Goal: Task Accomplishment & Management: Complete application form

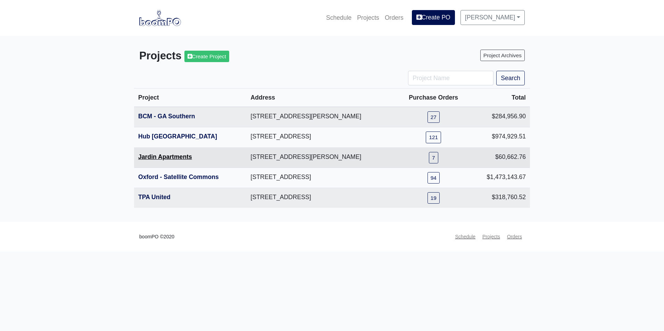
click at [162, 157] on link "Jardin Apartments" at bounding box center [165, 156] width 54 height 7
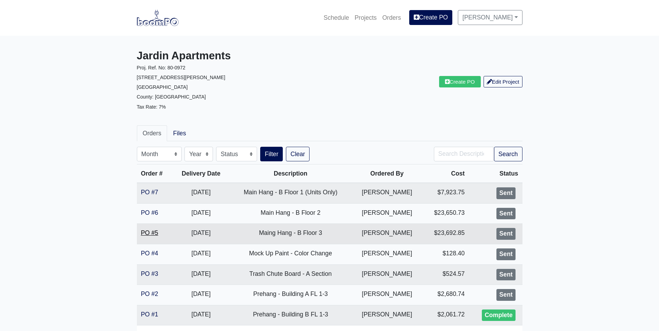
click at [155, 233] on link "PO #5" at bounding box center [149, 233] width 17 height 7
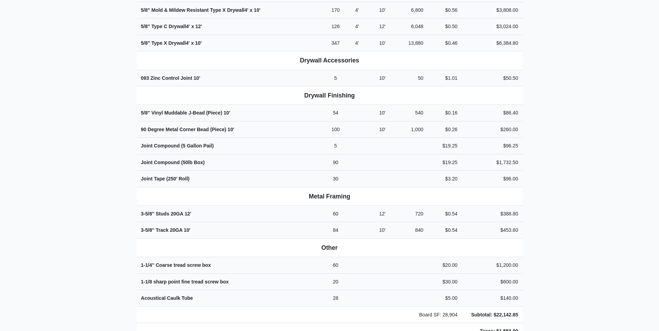
scroll to position [382, 0]
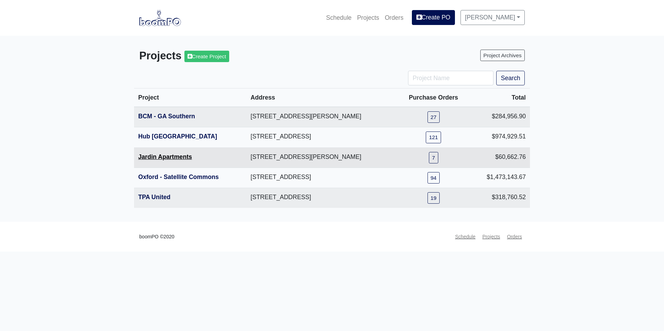
click at [161, 159] on link "Jardin Apartments" at bounding box center [165, 156] width 54 height 7
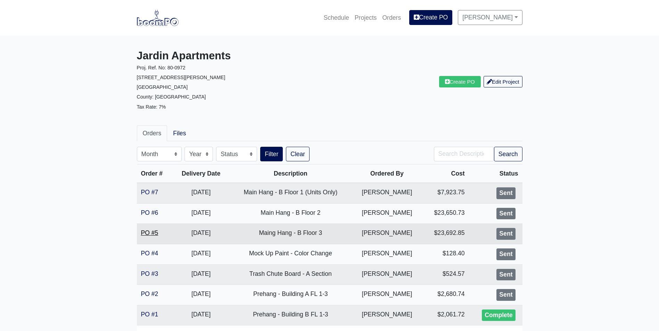
click at [152, 233] on link "PO #5" at bounding box center [149, 233] width 17 height 7
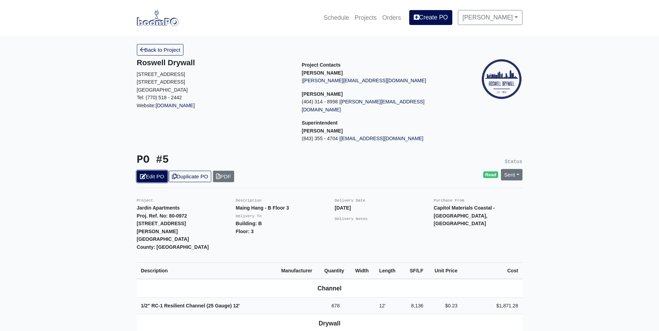
click at [152, 171] on link "Edit PO" at bounding box center [152, 176] width 31 height 11
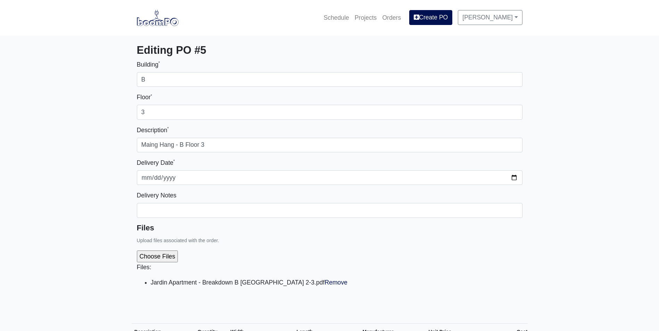
select select
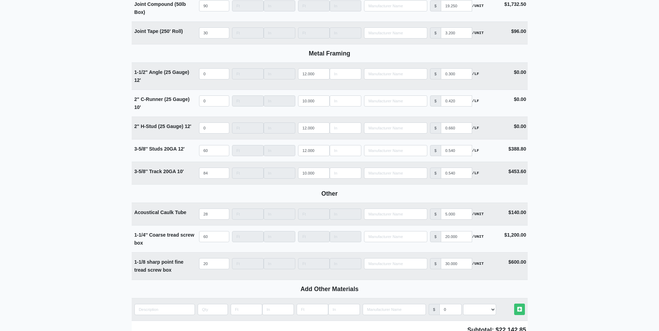
scroll to position [833, 0]
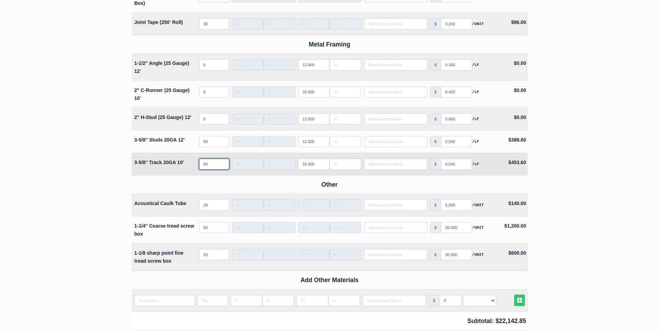
drag, startPoint x: 211, startPoint y: 165, endPoint x: 182, endPoint y: 163, distance: 29.2
click at [182, 163] on tr "3-5/8'' Track 20GA 10' Qty 84 Width Length 10.000 Manufacturer No Results Price…" at bounding box center [330, 164] width 396 height 23
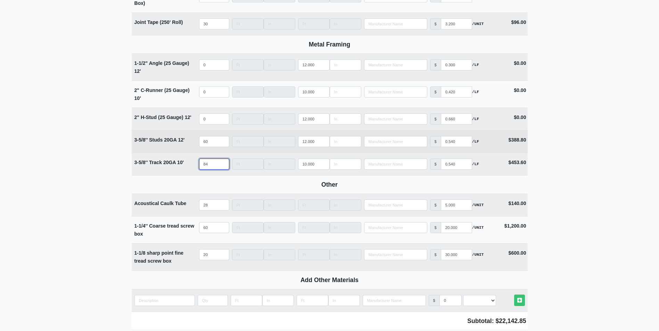
select select
type input "0"
drag, startPoint x: 196, startPoint y: 142, endPoint x: 183, endPoint y: 142, distance: 12.8
click at [183, 142] on tr "3-5/8'' Studs 20GA 12' Qty 60 Width Length 12.000 Manufacturer No Results Price…" at bounding box center [330, 141] width 396 height 23
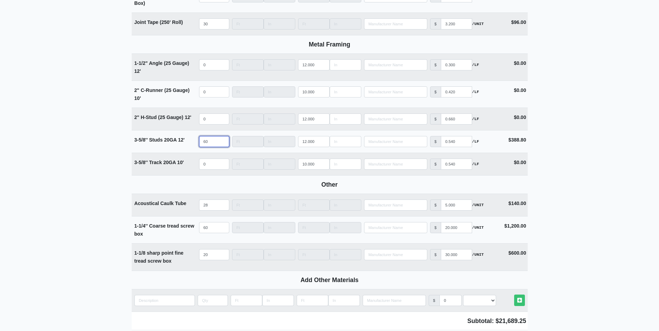
select select
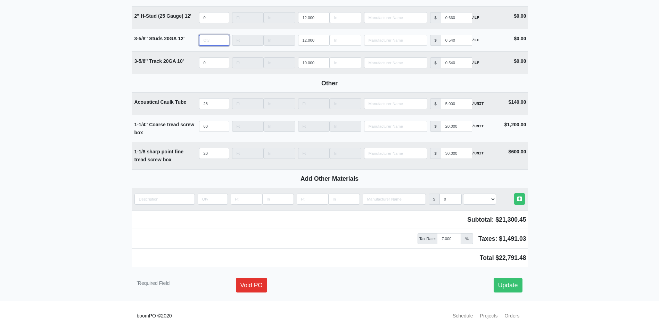
scroll to position [937, 0]
type input "0"
click at [505, 288] on link "Update" at bounding box center [507, 285] width 29 height 15
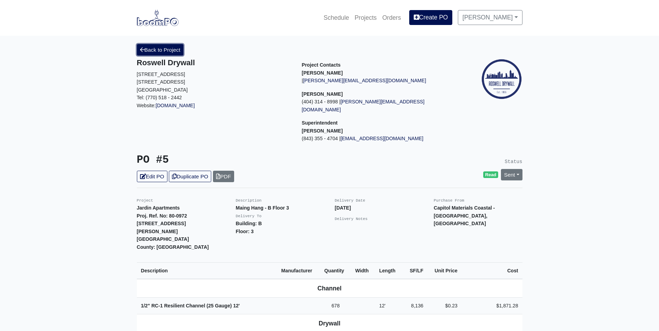
click at [159, 53] on link "Back to Project" at bounding box center [160, 49] width 47 height 11
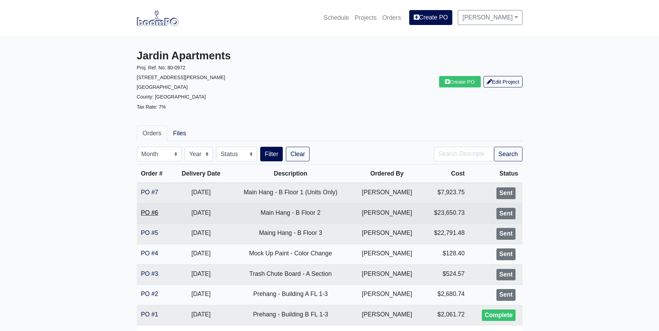
click at [150, 213] on link "PO #6" at bounding box center [149, 212] width 17 height 7
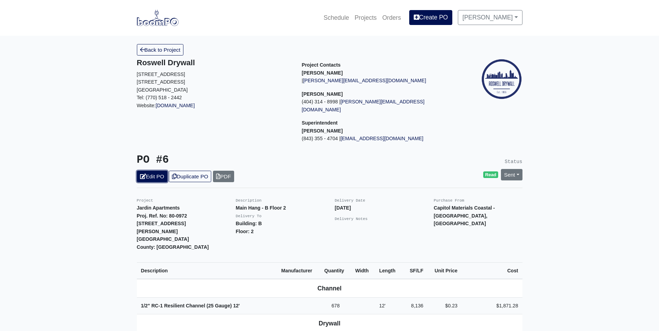
click at [150, 171] on link "Edit PO" at bounding box center [152, 176] width 31 height 11
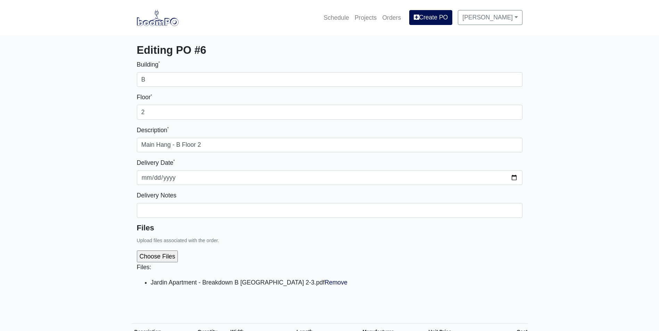
select select
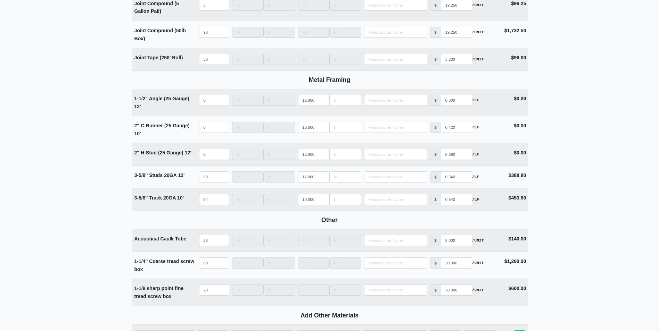
scroll to position [799, 0]
drag, startPoint x: 211, startPoint y: 200, endPoint x: 181, endPoint y: 200, distance: 30.2
click at [181, 200] on tr "3-5/8'' Track 20GA 10' Qty 84 Width Length 10.000 Manufacturer No Results Price…" at bounding box center [330, 199] width 396 height 23
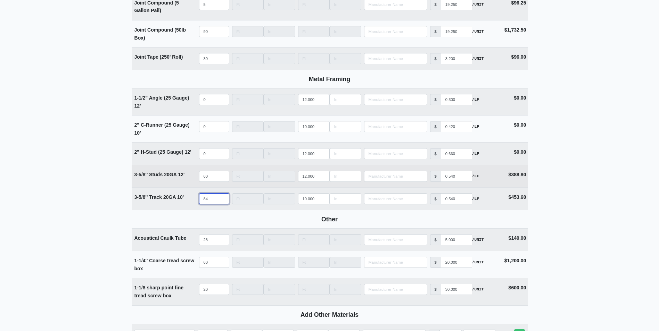
select select
type input "0"
drag, startPoint x: 211, startPoint y: 178, endPoint x: 189, endPoint y: 177, distance: 22.2
click at [189, 177] on tr "3-5/8'' Studs 20GA 12' Qty 60 Width Length 12.000 Manufacturer No Results Price…" at bounding box center [330, 176] width 396 height 23
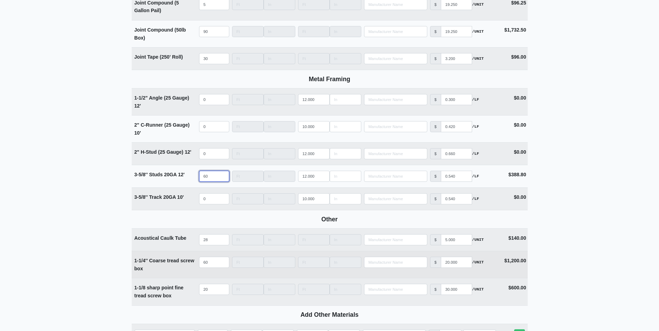
select select
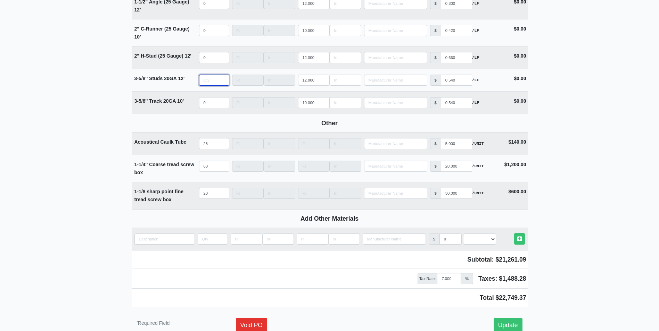
scroll to position [937, 0]
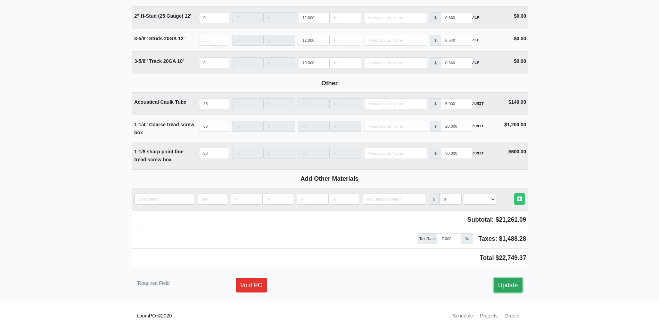
type input "0"
click at [508, 291] on link "Update" at bounding box center [507, 285] width 29 height 15
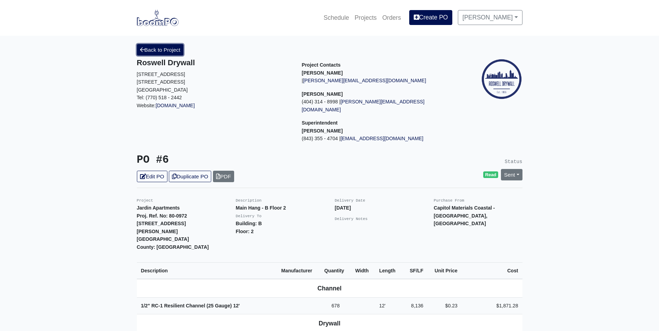
click at [173, 52] on link "Back to Project" at bounding box center [160, 49] width 47 height 11
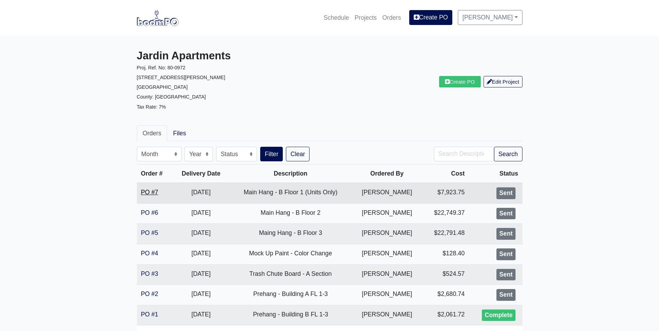
click at [152, 189] on link "PO #7" at bounding box center [149, 192] width 17 height 7
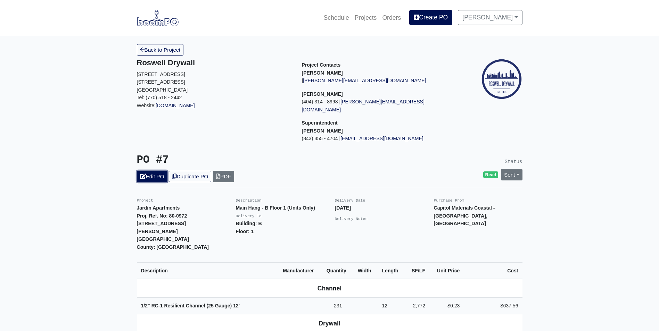
click at [156, 171] on link "Edit PO" at bounding box center [152, 176] width 31 height 11
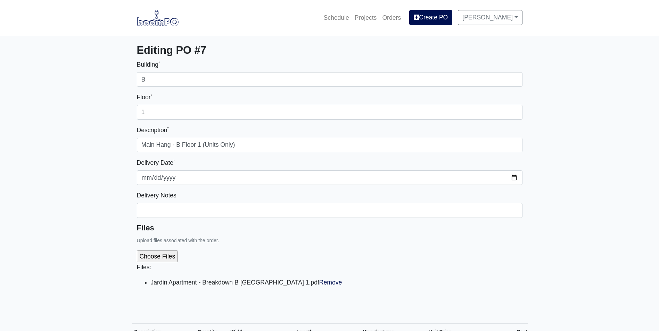
select select
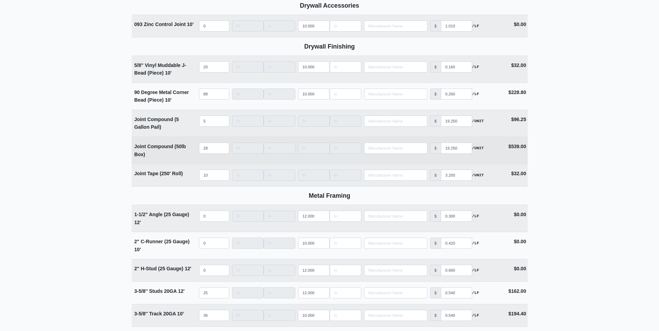
scroll to position [764, 0]
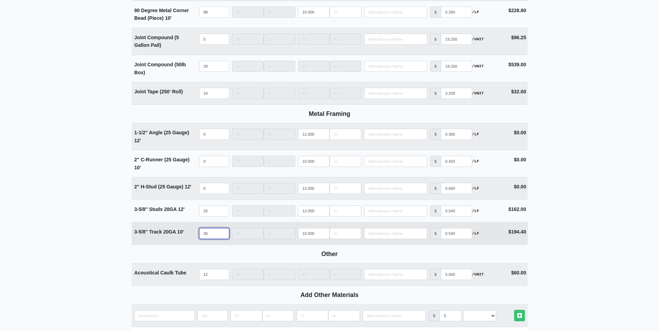
drag, startPoint x: 211, startPoint y: 233, endPoint x: 174, endPoint y: 230, distance: 37.3
click at [174, 230] on tr "3-5/8'' Track 20GA 10' Qty 36 Width Length 10.000 Manufacturer No Results Price…" at bounding box center [330, 233] width 396 height 23
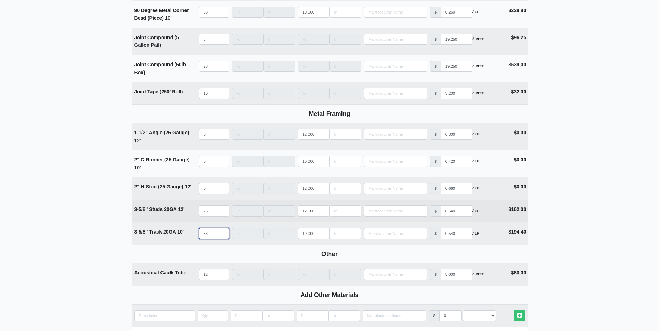
select select
type input "0"
drag, startPoint x: 213, startPoint y: 211, endPoint x: 163, endPoint y: 212, distance: 49.3
click at [163, 212] on tr "3-5/8'' Studs 20GA 12' Qty 25 Width Length 12.000 Manufacturer No Results Price…" at bounding box center [330, 211] width 396 height 23
select select
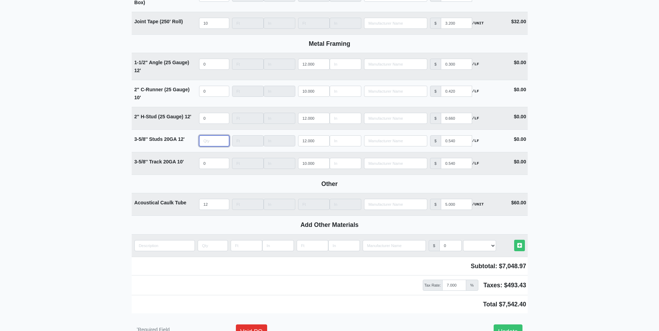
scroll to position [883, 0]
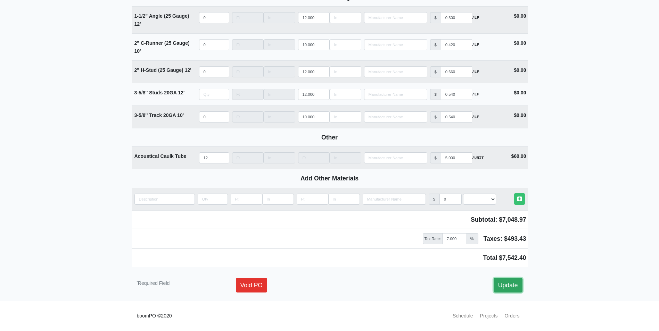
type input "0"
click at [508, 287] on link "Update" at bounding box center [507, 285] width 29 height 15
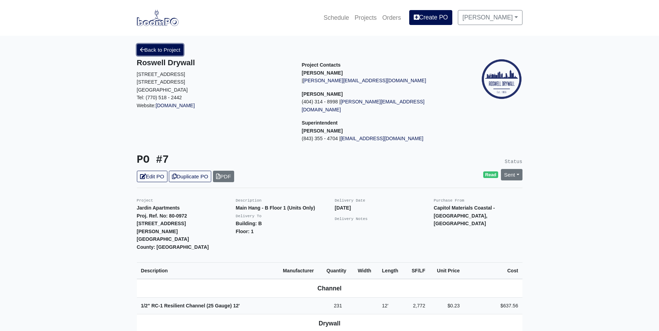
click at [175, 54] on link "Back to Project" at bounding box center [160, 49] width 47 height 11
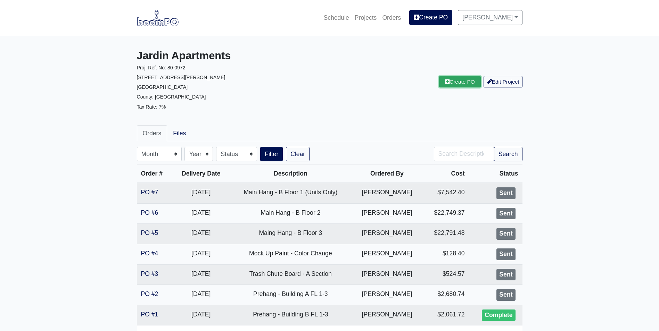
click at [444, 87] on link "Create PO" at bounding box center [460, 81] width 42 height 11
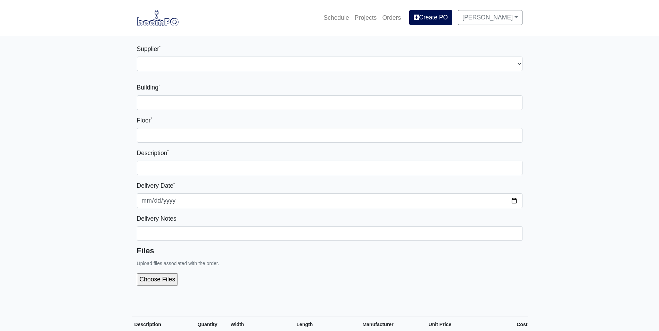
select select
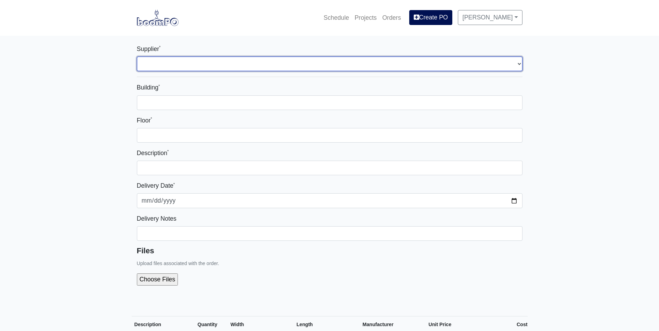
click at [240, 61] on select "Select one... Capitol Materials Coastal - [GEOGRAPHIC_DATA], [GEOGRAPHIC_DATA] …" at bounding box center [329, 64] width 385 height 15
select select "220"
click at [137, 57] on select "Select one... Capitol Materials Coastal - [GEOGRAPHIC_DATA], [GEOGRAPHIC_DATA] …" at bounding box center [329, 64] width 385 height 15
select select
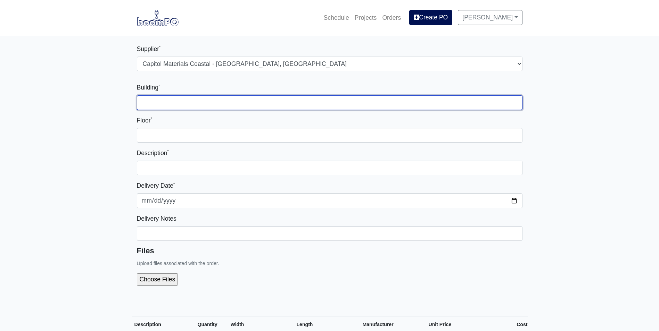
click at [233, 107] on input "Building *" at bounding box center [329, 102] width 385 height 15
type input "A & B"
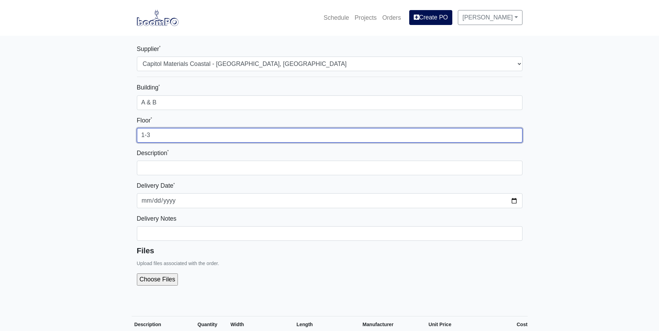
type input "1-3"
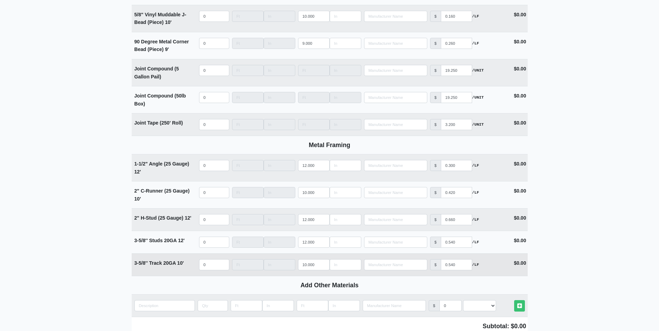
scroll to position [764, 0]
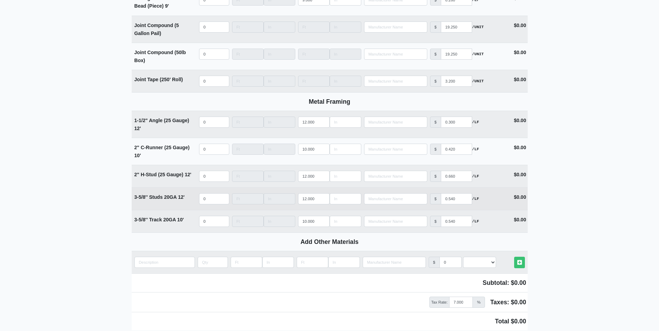
type input "Soffit - Framing material"
select select
click at [211, 199] on input "quantity" at bounding box center [214, 198] width 30 height 11
type input "1"
select select
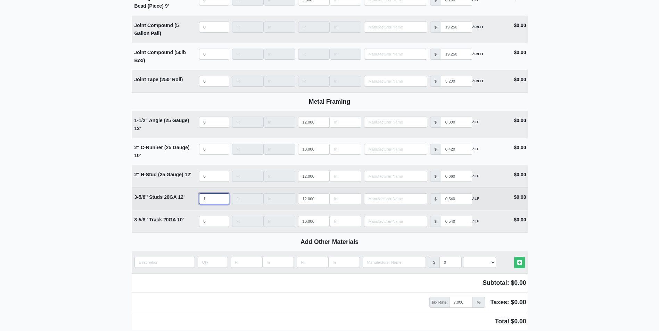
type input "15"
select select
type input "150"
select select
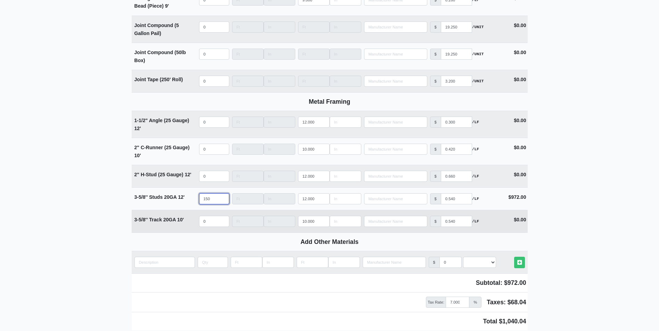
type input "150"
select select
click at [207, 225] on input "quantity" at bounding box center [214, 221] width 30 height 11
type input "1"
select select
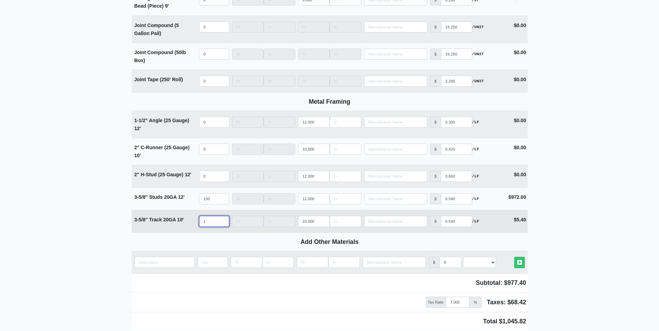
type input "11"
select select
type input "110"
select select
type input "110"
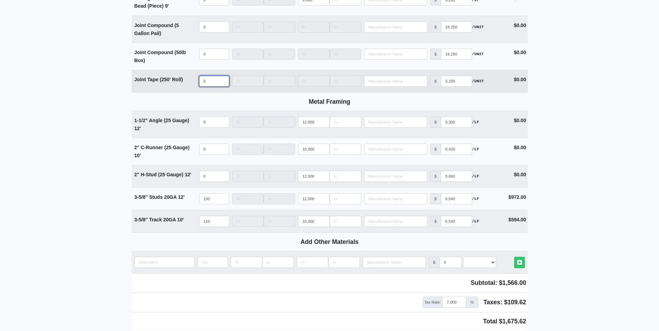
select select
click at [209, 82] on input "quantity" at bounding box center [214, 81] width 30 height 11
type input "2"
select select
type input "20"
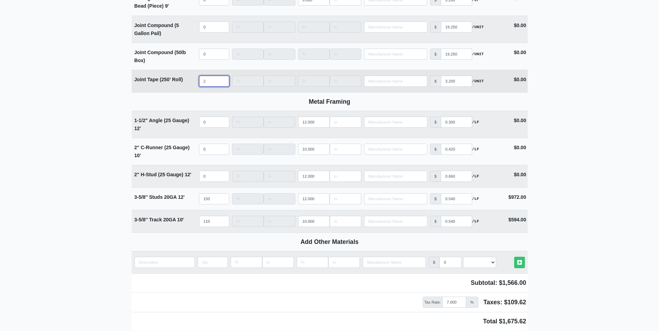
select select
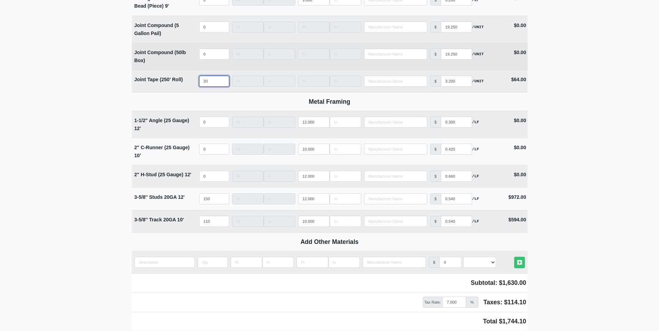
type input "20"
select select
click at [211, 53] on input "quantity" at bounding box center [214, 54] width 30 height 11
type input "6"
select select
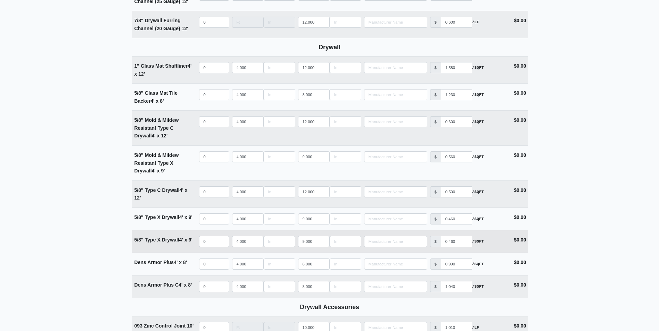
scroll to position [382, 0]
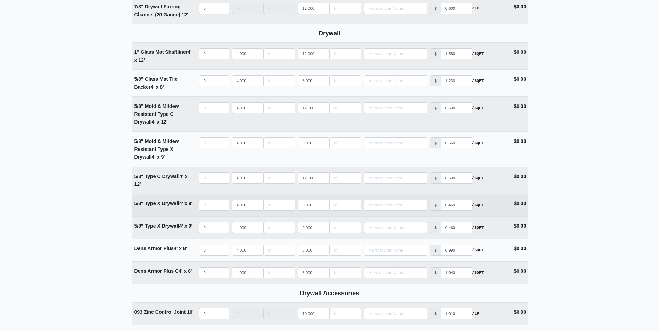
type input "6"
drag, startPoint x: 314, startPoint y: 206, endPoint x: 283, endPoint y: 208, distance: 31.3
click at [283, 208] on tr "5/8" Type X Drywall 4' x 9' Qty 0 Width 4.000 Length 9.000 Manufacturer No Resu…" at bounding box center [330, 205] width 396 height 23
type input "1"
select select
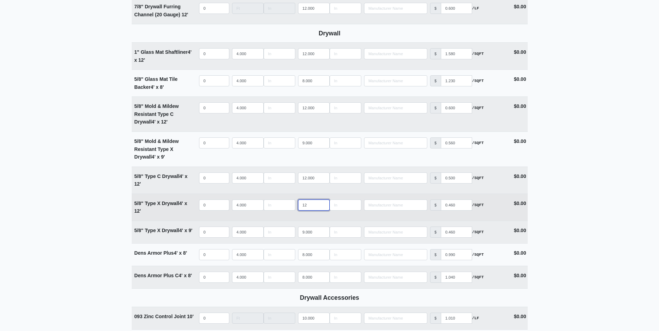
type input "12"
click at [209, 209] on input "quantity" at bounding box center [214, 205] width 30 height 11
type input "4"
select select
type input "41"
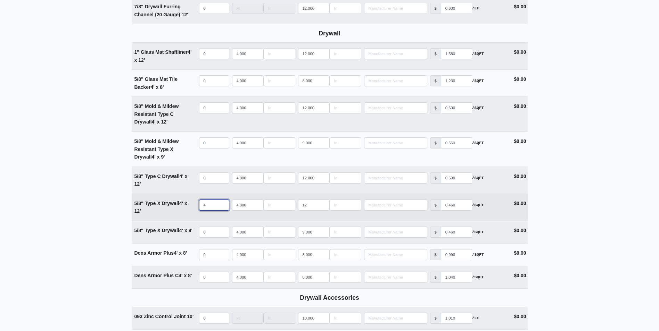
select select
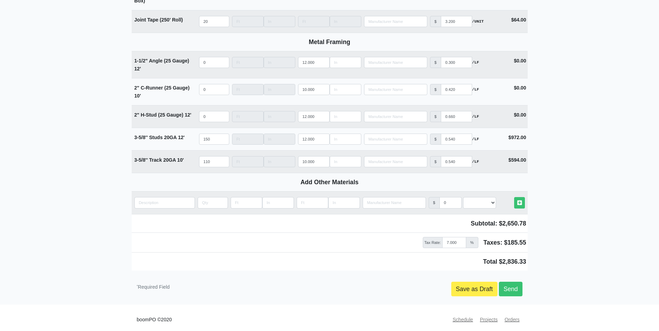
scroll to position [833, 0]
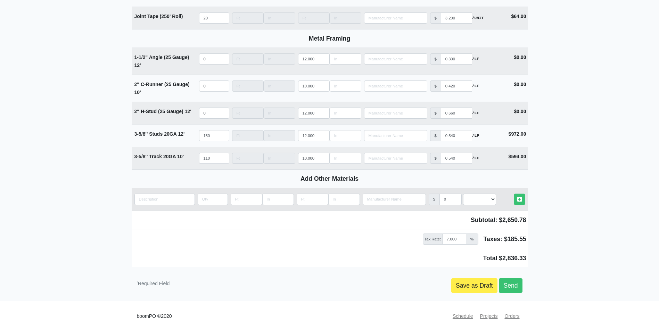
type input "41"
click at [172, 198] on input "quantity" at bounding box center [164, 199] width 60 height 11
type input "B"
select select
type input "Bo"
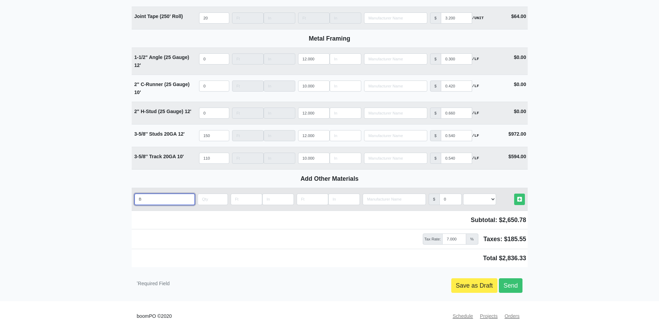
select select
type input "Box"
select select
type input "Box"
select select
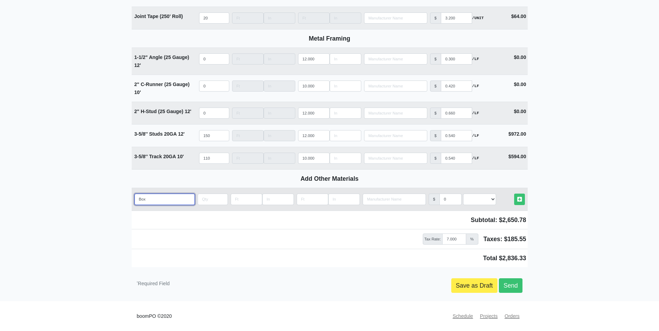
type input "Box o"
select select
type input "Box of"
select select
type input "Box of"
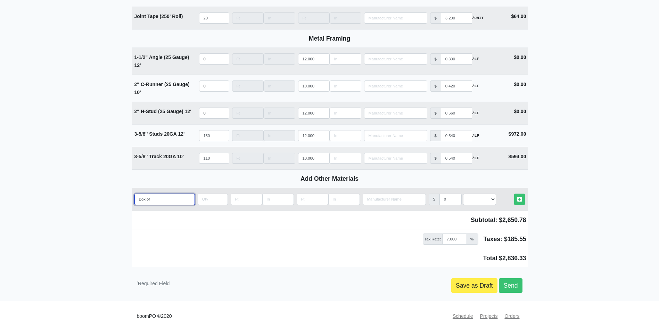
select select
type input "Box of f"
select select
type input "Box of fr"
select select
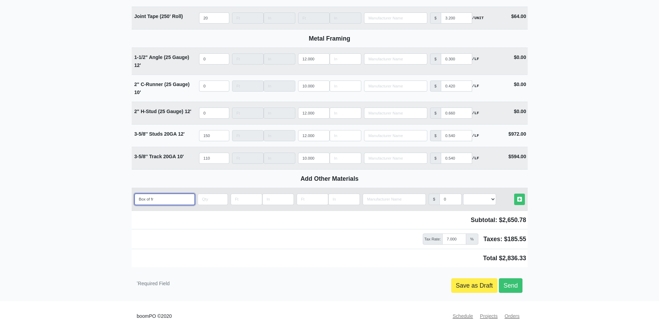
type input "Box of fra"
select select
type input "Box of fram"
select select
type input "Box of frami"
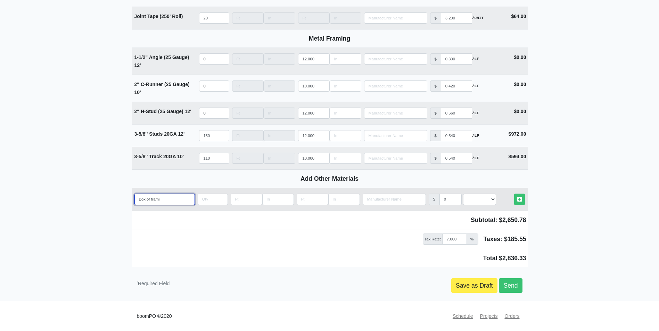
select select
type input "Box of framin"
select select
type input "Box of framing"
select select
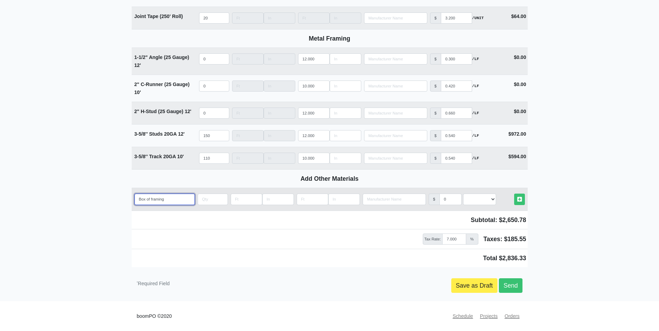
type input "Box of framing"
select select
type input "Box of framing s"
select select
type input "Box of framing sc"
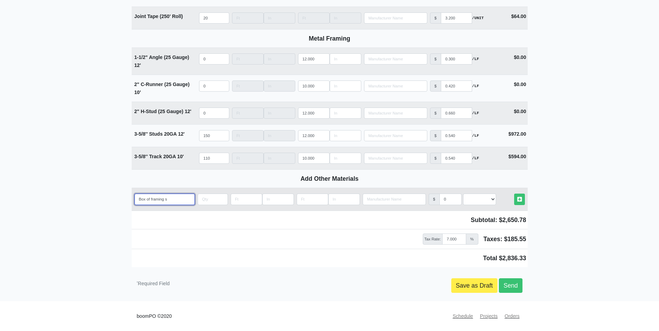
select select
type input "Box of framing scr"
select select
type input "Box of framing scre"
select select
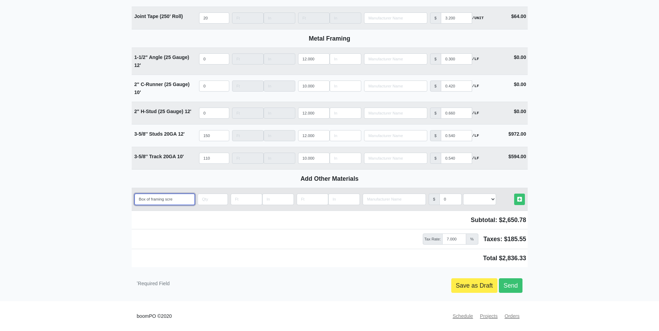
type input "Box of framing screw"
select select
type input "Box of framing screws"
select select
type input "Box of framing screws"
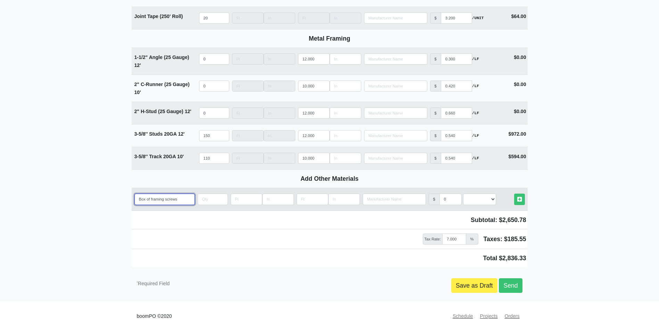
select select
type input "Box of framing screws s"
select select
type input "Box of framing screws sh"
select select
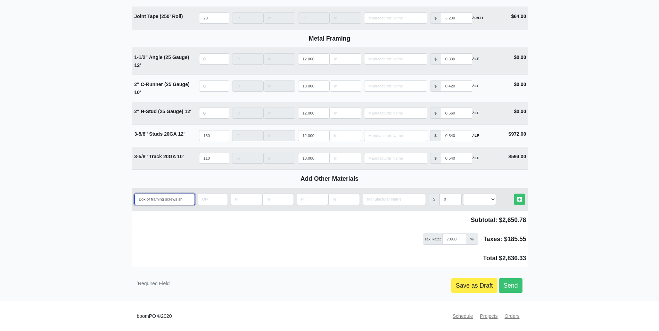
type input "Box of framing screws sha"
select select
type input "Box of framing screws shar"
select select
type input "Box of framing screws sharp"
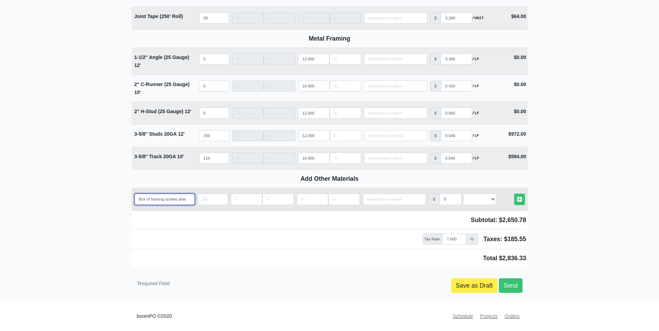
select select
type input "Box of framing screws sharp"
select select
type input "Box of framing screws sharp p"
select select
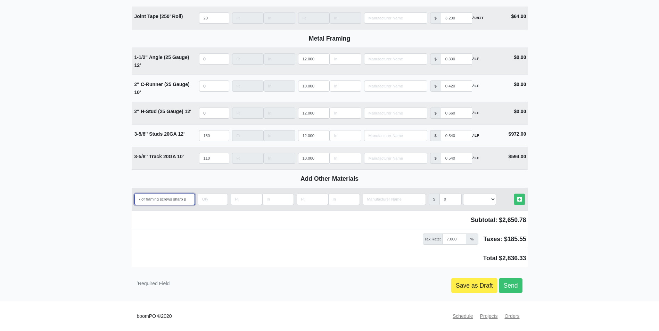
type input "Box of framing screws sharp po"
select select
type input "Box of framing screws sharp poi"
select select
type input "Box of framing screws sharp poin"
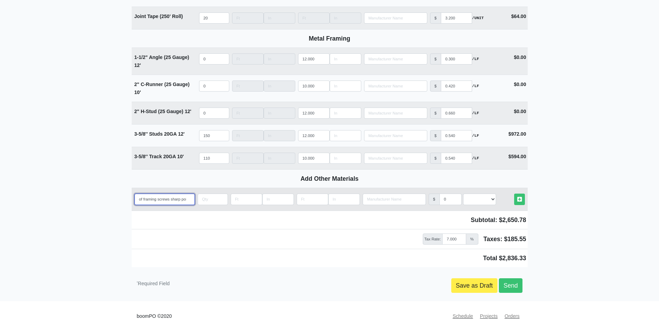
select select
type input "Box of framing screws sharp point"
select select
type input "Box of framing screws sharp point"
select select
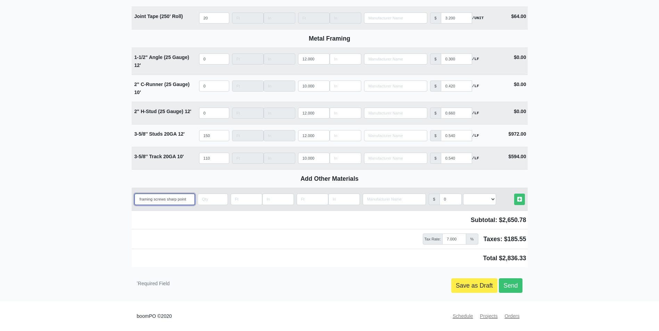
scroll to position [0, 13]
type input "Box of framing screws sharp point"
type input "1"
select select
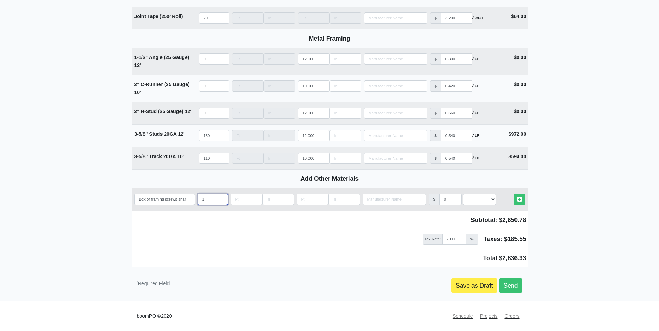
type input "1"
type input "4"
select select
type input "40"
select select
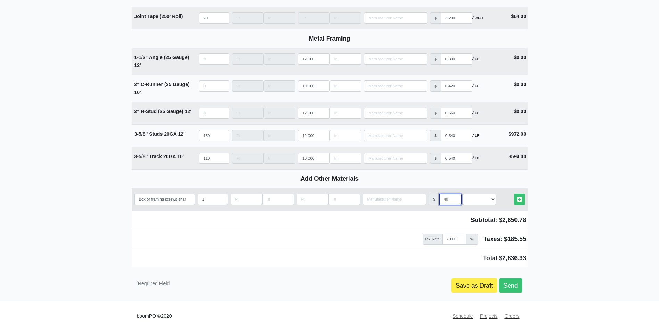
type input "40"
select select "2"
click at [514, 194] on link "Other Materials" at bounding box center [519, 199] width 11 height 11
select select
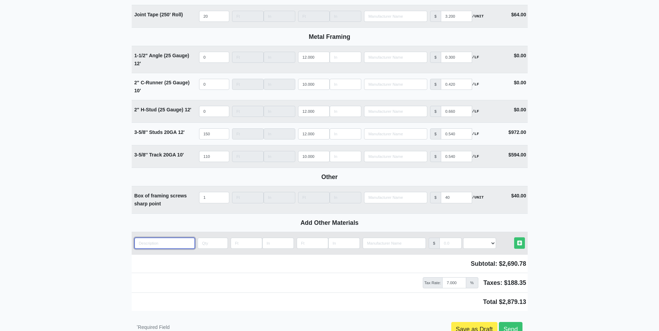
click at [150, 246] on input "quantity" at bounding box center [164, 243] width 60 height 11
type input "S"
select select
type input "So"
select select
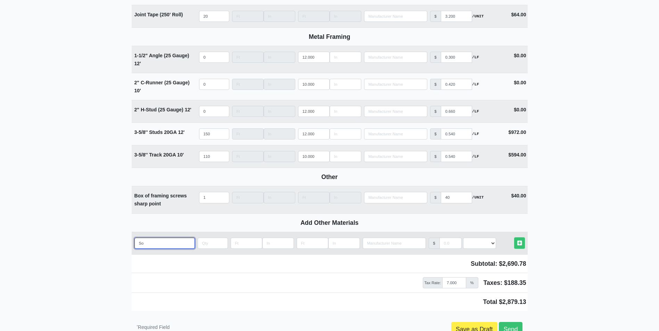
type input "Sou"
select select
type input "Soun"
select select
type input "Sound"
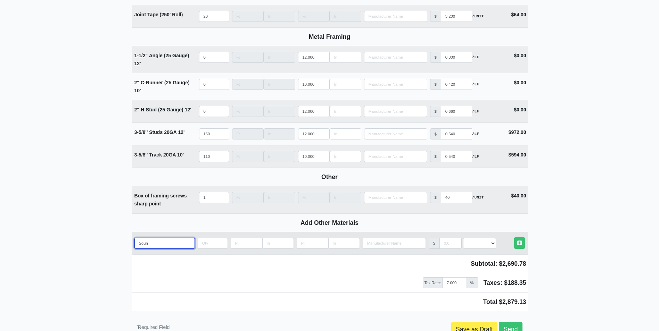
select select
type input "Soundp"
select select
type input "Soundpr"
select select
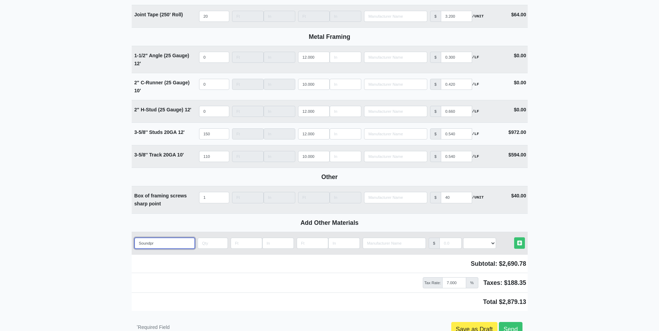
type input "Soundpro"
select select
type input "Soundproo"
select select
type input "Soundproof"
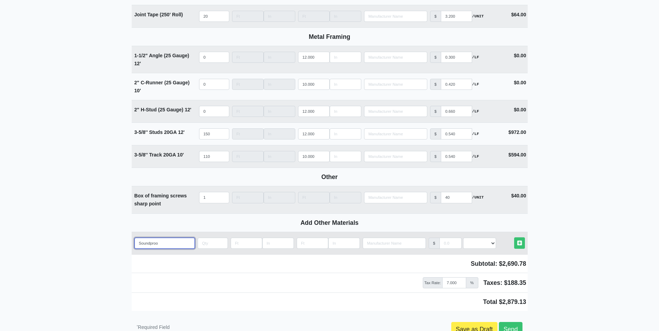
select select
type input "Soundproof"
select select
type input "Soundproof c"
select select
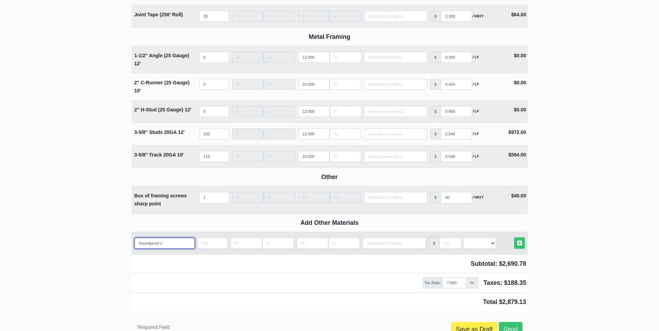
type input "Soundproof cu"
select select
type input "Soundproof cua"
select select
type input "Soundproof cual"
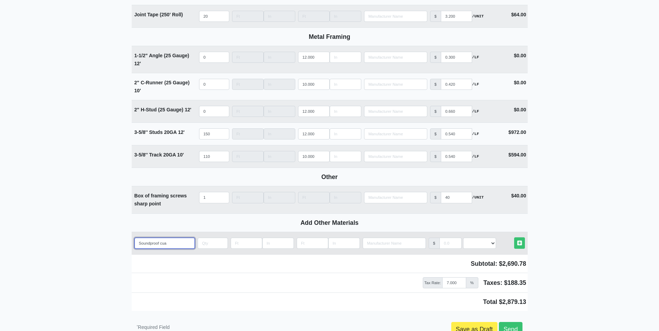
select select
type input "Soundproof cualk"
select select
drag, startPoint x: 175, startPoint y: 248, endPoint x: 162, endPoint y: 247, distance: 12.5
click at [162, 247] on input "Soundproof cualk" at bounding box center [164, 243] width 60 height 11
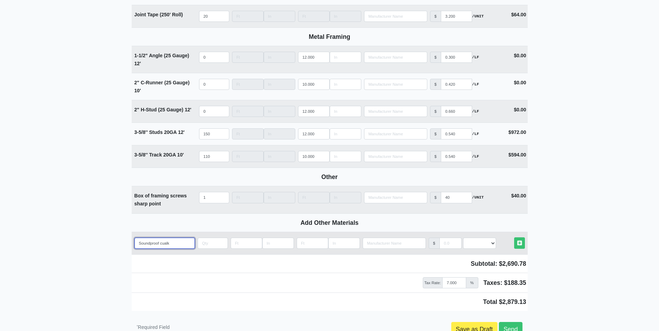
type input "Soundproof ca"
select select
type input "Soundproof cau"
select select
type input "Soundproof caul"
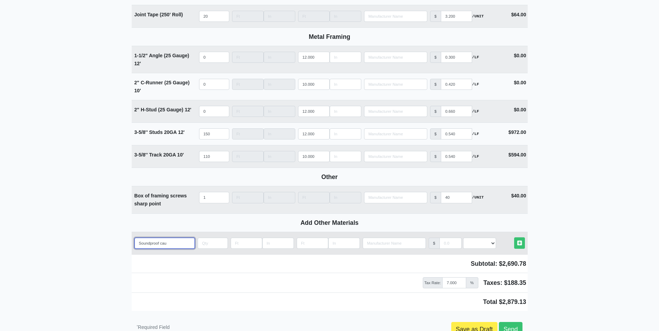
select select
type input "Soundproof caulk"
select select
click at [175, 245] on input "Soundproof caulk" at bounding box center [164, 243] width 60 height 11
type input "Soundproof caulk"
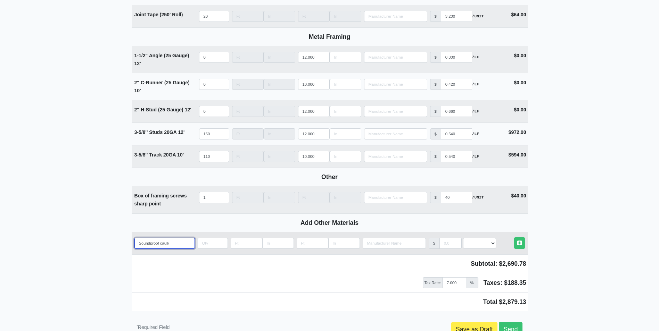
select select
type input "Soundproof caulk b"
select select
type input "Soundproof caulk bo"
select select
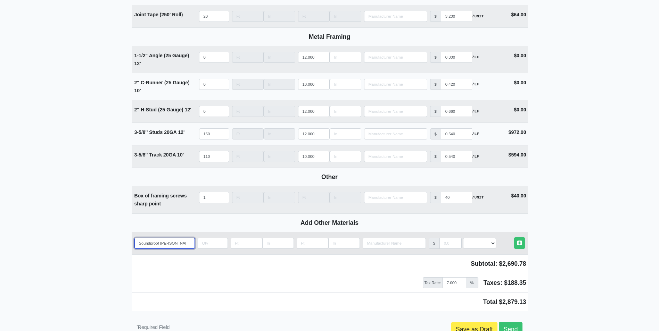
type input "Soundproof caulk boa"
select select
type input "Soundproof caulk bo"
select select
type input "Soundproof caulk box"
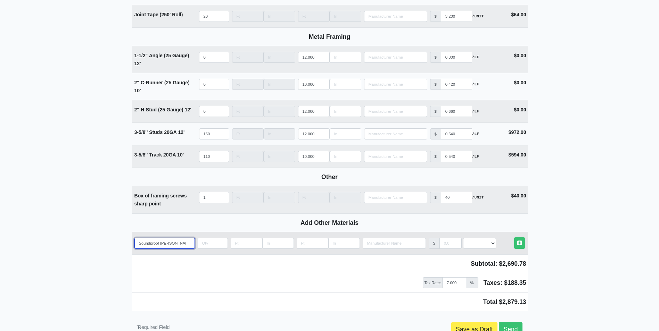
select select
type input "Soundproof caulk box"
type input "1"
select select
type input "1"
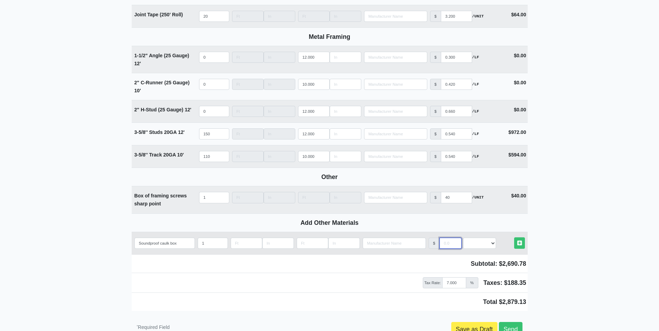
type input "3"
select select
type input "30"
select select
type input "30"
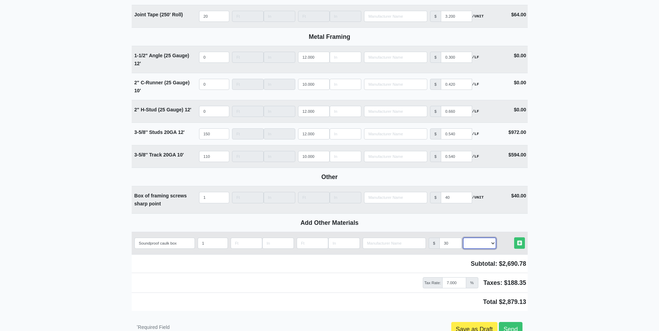
select select "2"
click at [514, 238] on link "Other Materials" at bounding box center [519, 243] width 11 height 11
select select
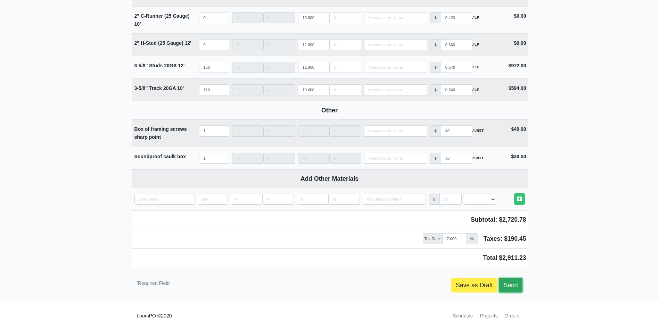
click at [505, 285] on link "Send" at bounding box center [510, 285] width 23 height 15
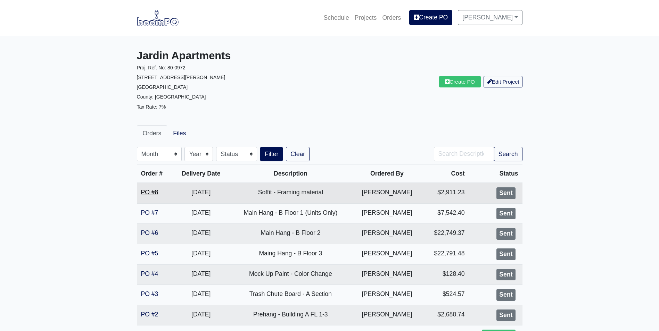
click at [153, 193] on link "PO #8" at bounding box center [149, 192] width 17 height 7
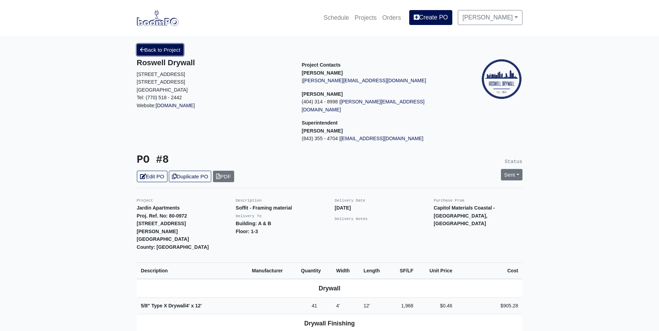
click at [173, 48] on link "Back to Project" at bounding box center [160, 49] width 47 height 11
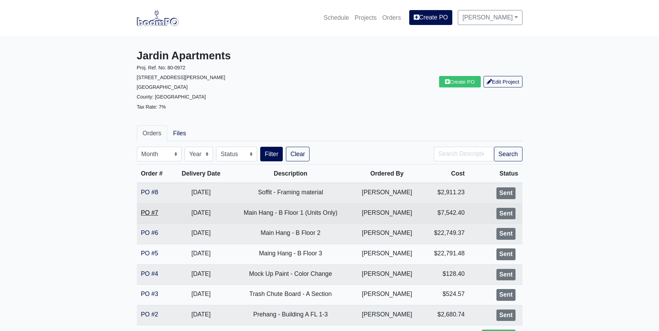
click at [151, 210] on link "PO #7" at bounding box center [149, 212] width 17 height 7
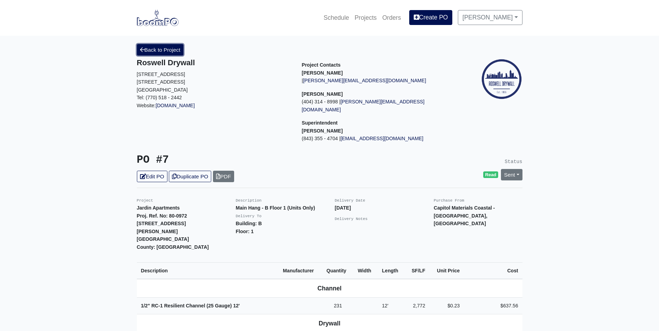
click at [167, 50] on link "Back to Project" at bounding box center [160, 49] width 47 height 11
